Goal: Check status: Check status

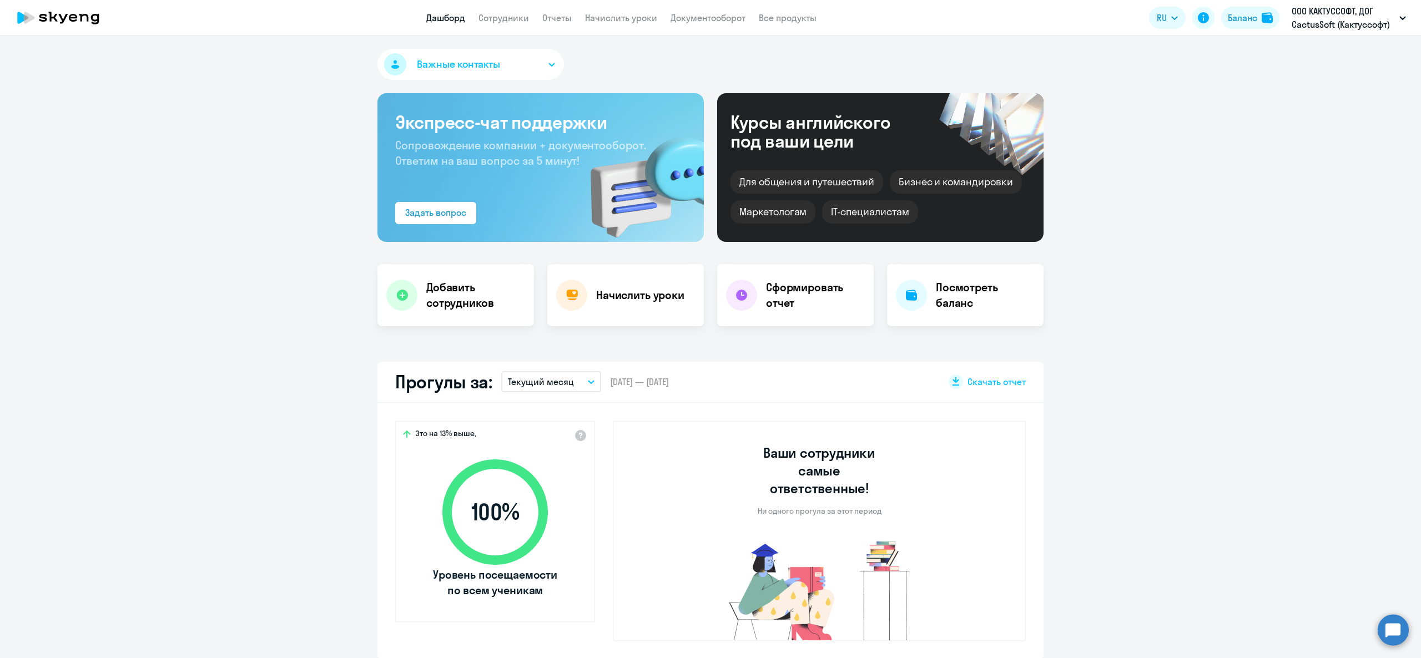
click at [518, 20] on link "Сотрудники" at bounding box center [504, 17] width 51 height 11
select select "30"
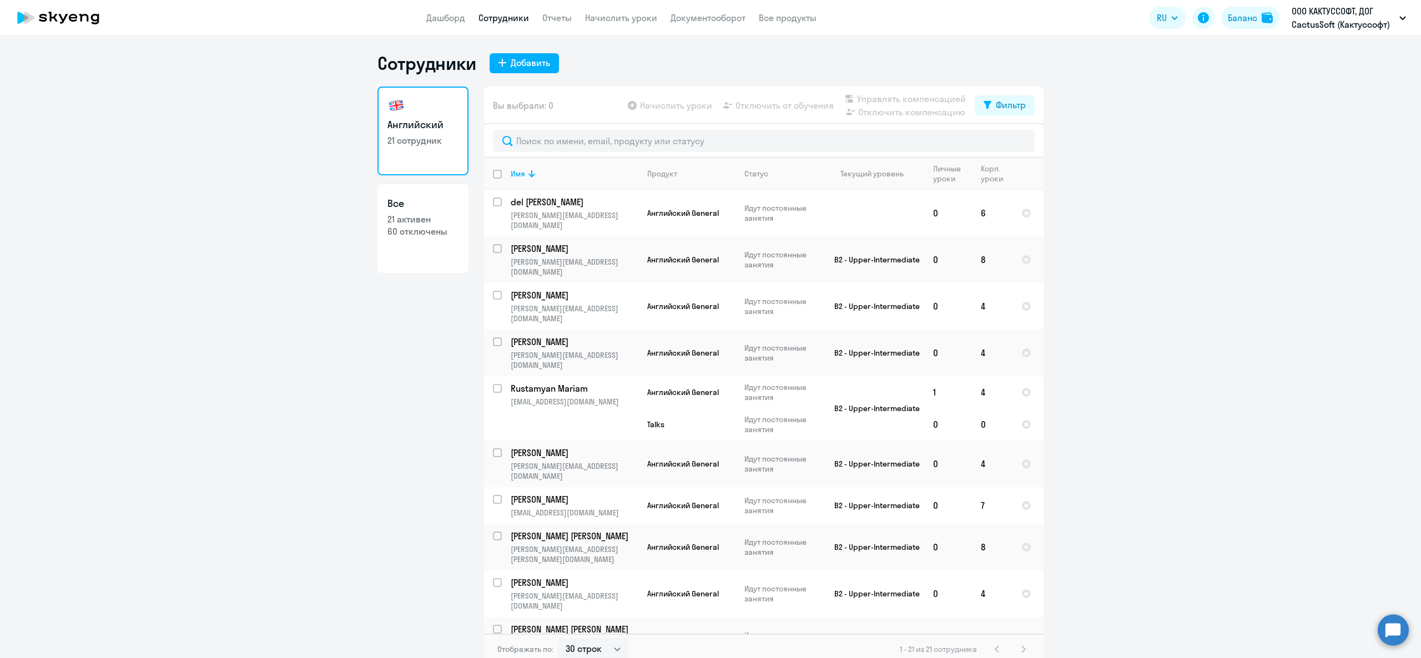
scroll to position [393, 0]
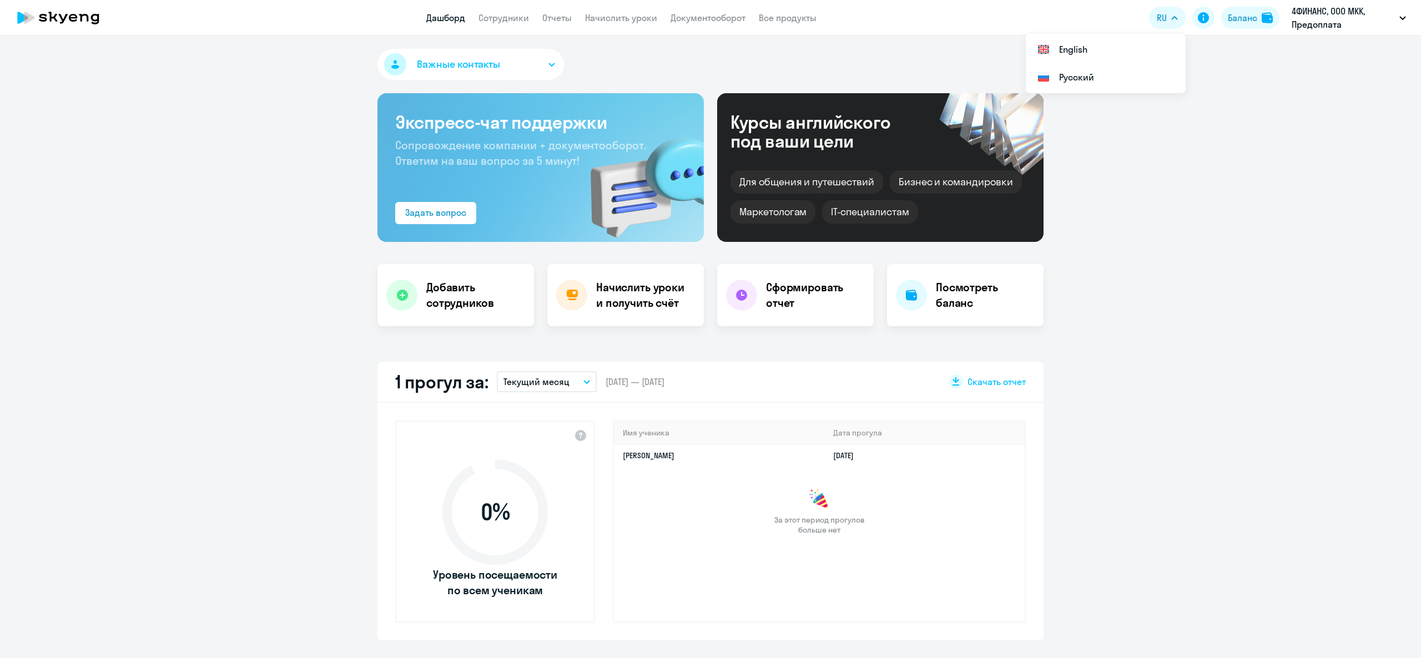
click at [1228, 20] on div "Баланс" at bounding box center [1242, 17] width 29 height 13
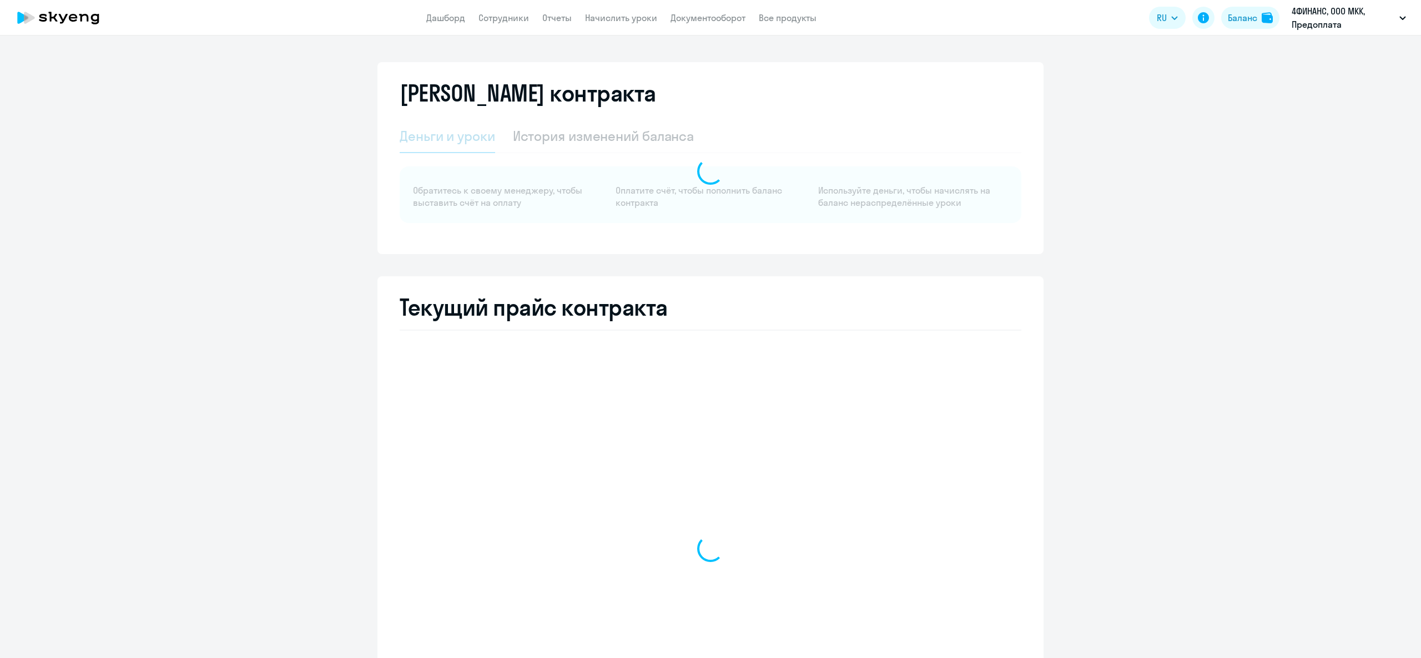
select select "english_adult_not_native_speaker"
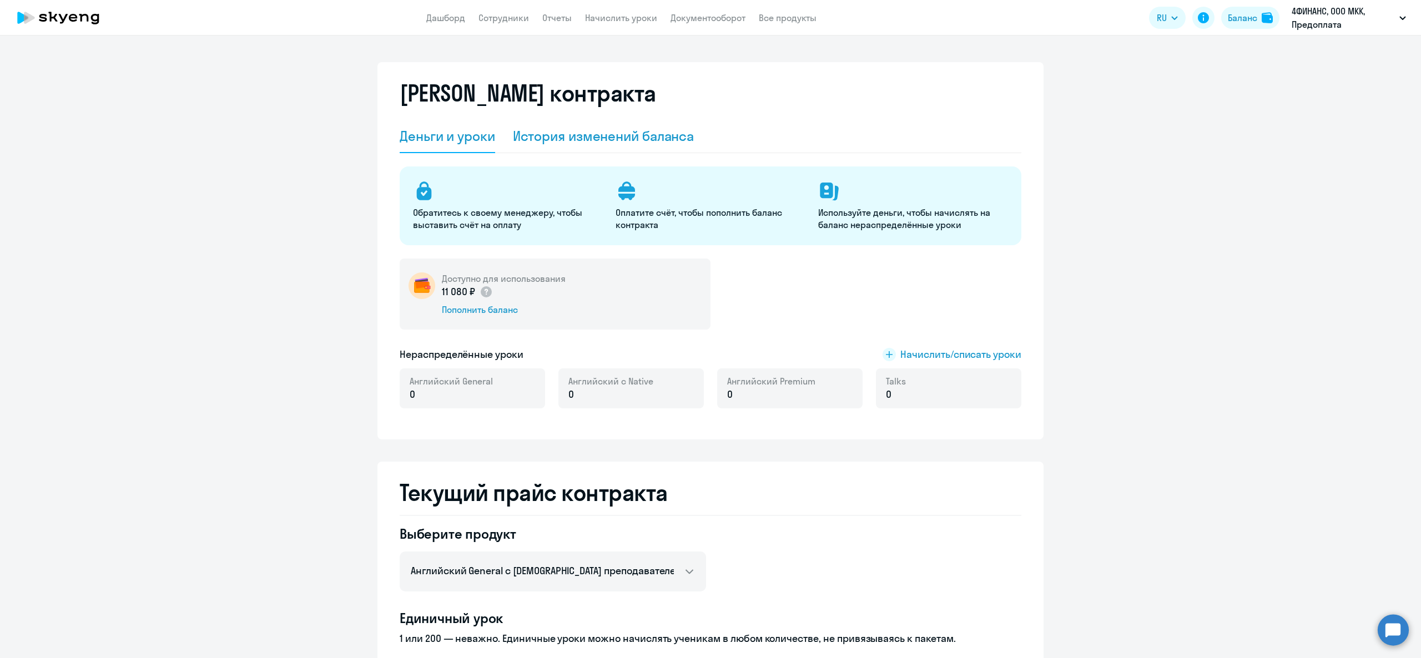
click at [576, 128] on div "История изменений баланса" at bounding box center [604, 136] width 182 height 18
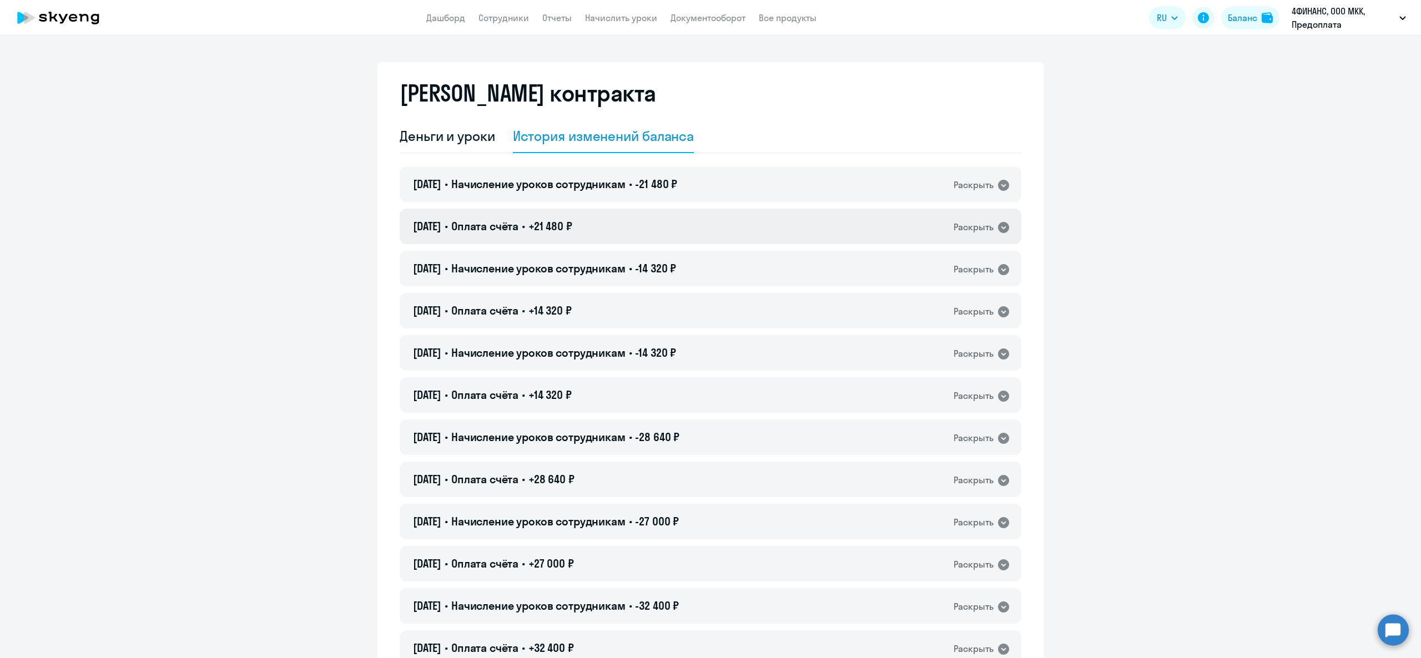
click at [534, 227] on h4 "06.08.2025 • Оплата счёта • +21 480 ₽" at bounding box center [492, 227] width 159 height 16
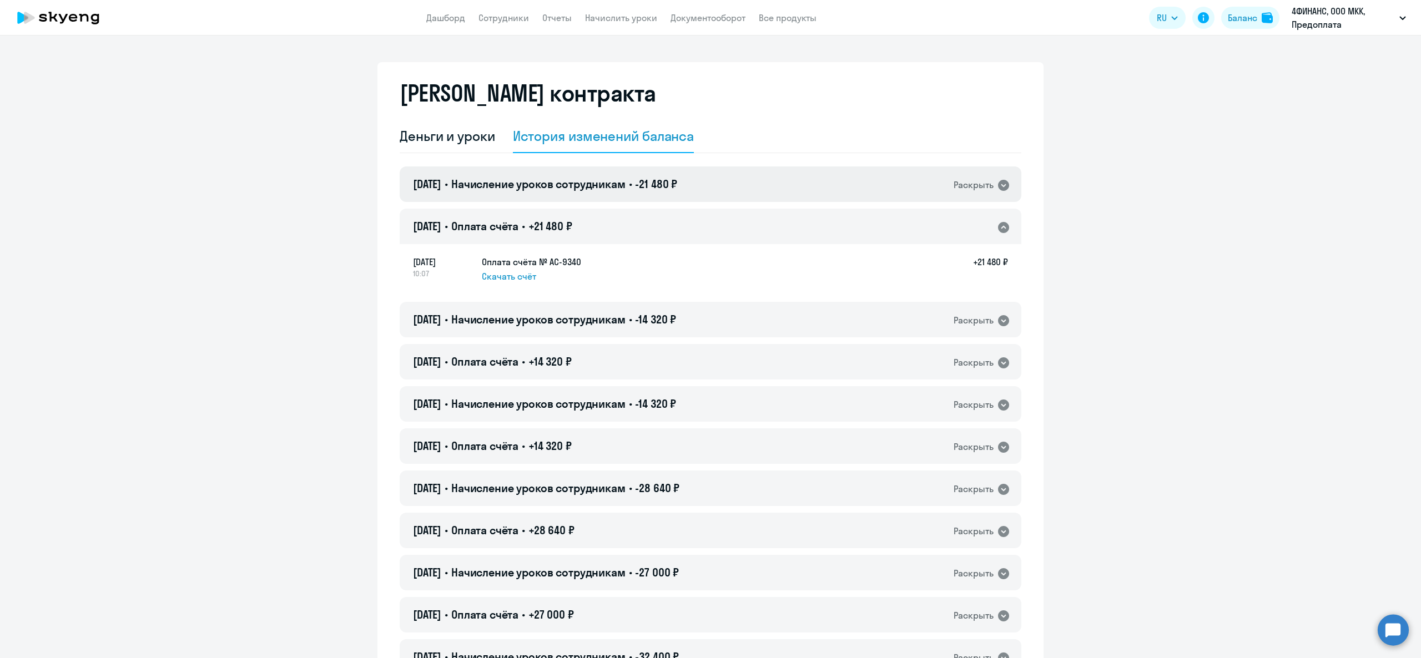
click at [549, 186] on span "Начисление уроков сотрудникам" at bounding box center [538, 184] width 174 height 14
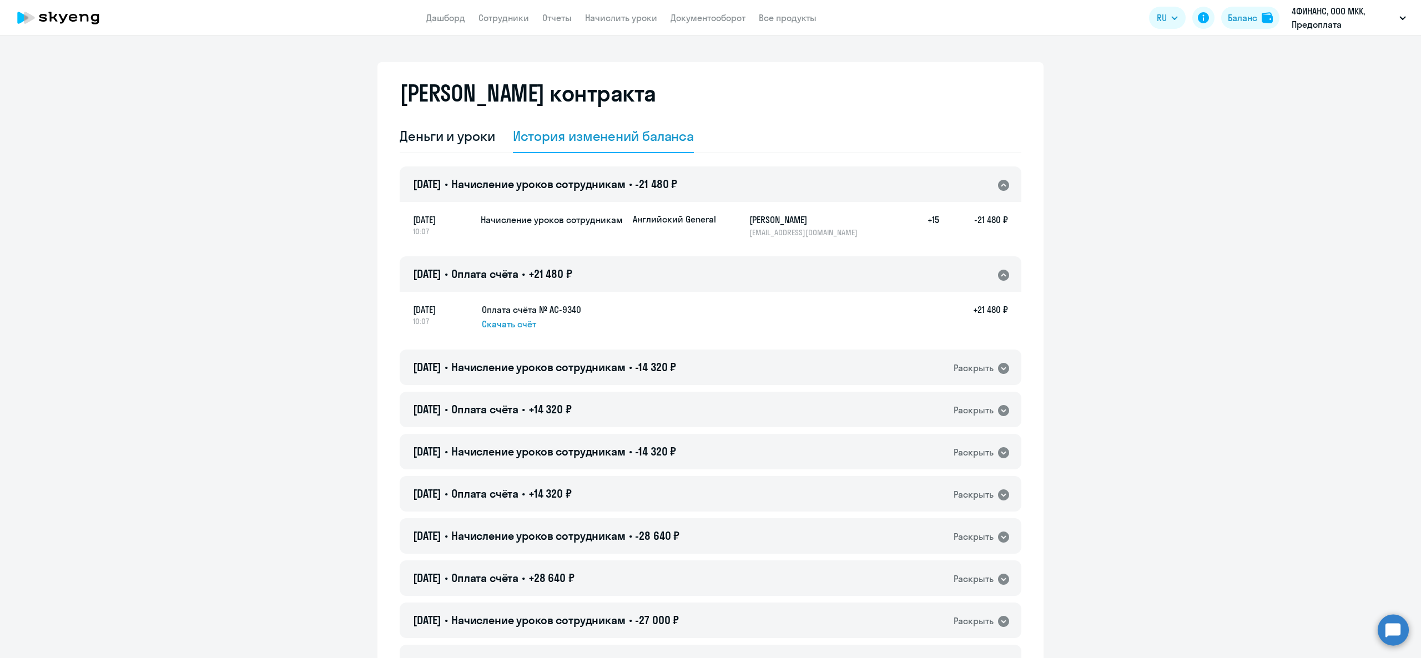
click at [549, 186] on span "Начисление уроков сотрудникам" at bounding box center [538, 184] width 174 height 14
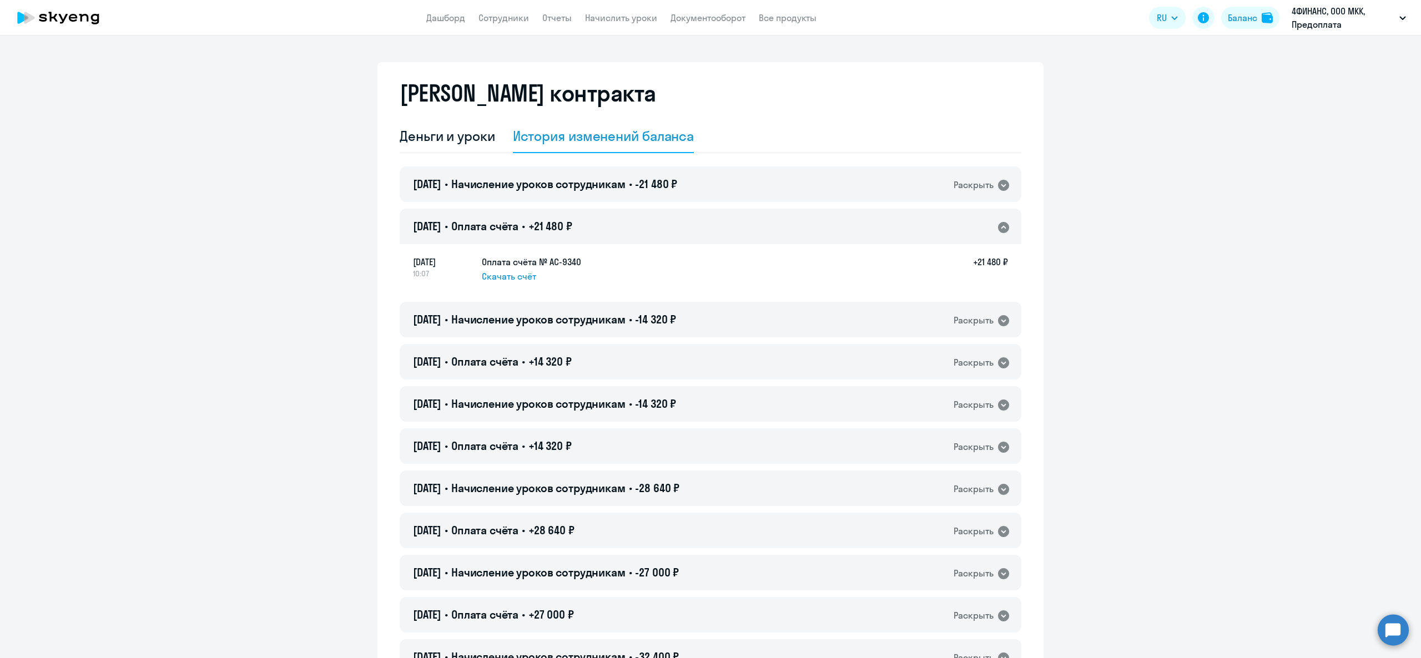
click at [549, 229] on span "+21 480 ₽" at bounding box center [551, 226] width 44 height 14
